Goal: Book appointment/travel/reservation

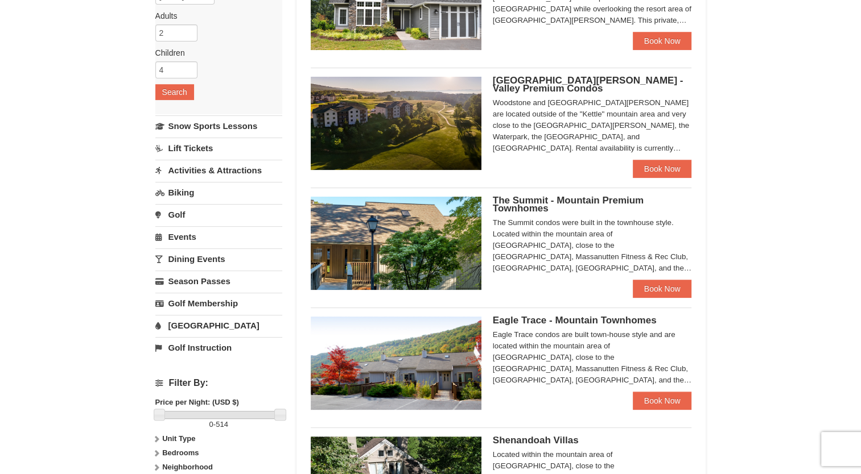
scroll to position [200, 0]
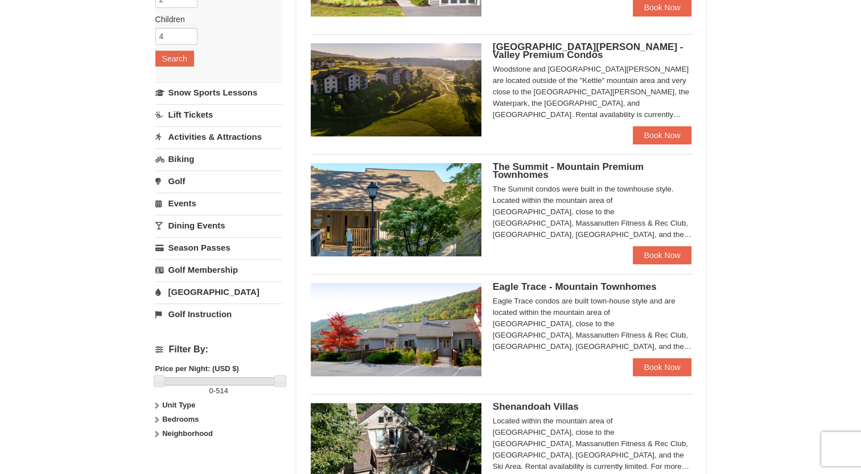
click at [184, 160] on link "Biking" at bounding box center [218, 158] width 127 height 21
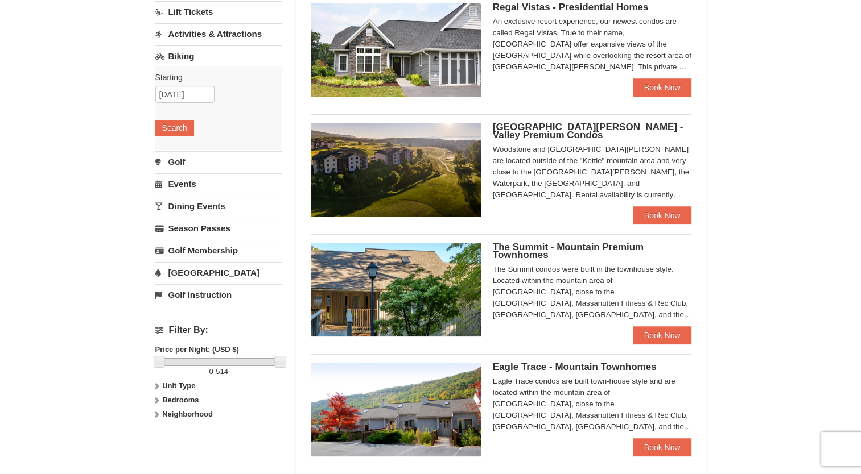
scroll to position [120, 0]
click at [173, 126] on button "Search" at bounding box center [174, 127] width 39 height 16
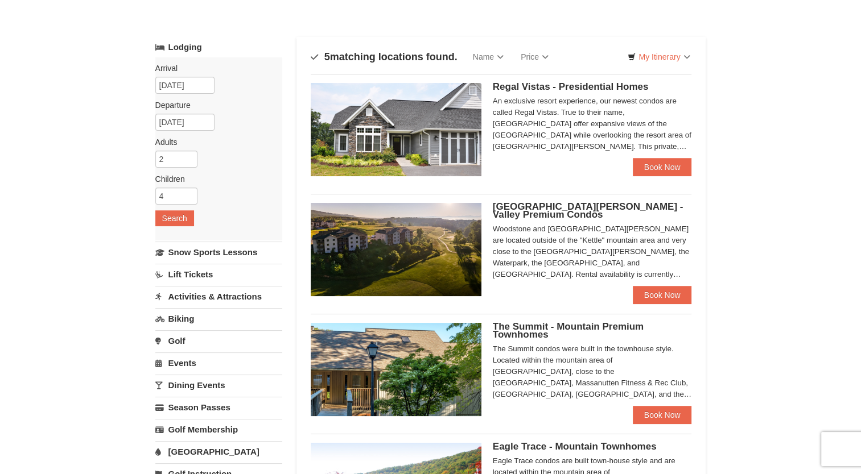
scroll to position [39, 0]
